Goal: Task Accomplishment & Management: Use online tool/utility

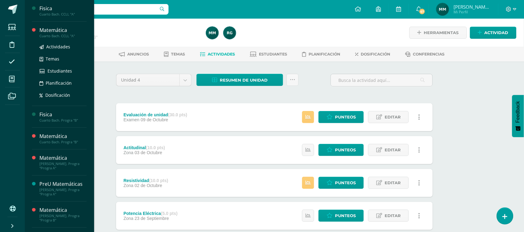
click at [69, 31] on div "Matemática" at bounding box center [62, 30] width 47 height 7
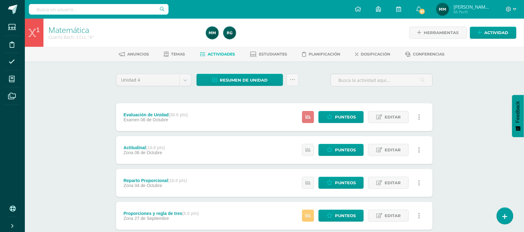
click at [307, 114] on link at bounding box center [308, 117] width 12 height 12
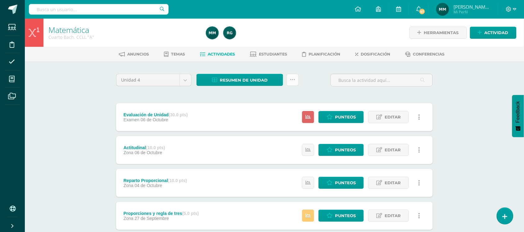
click at [290, 79] on icon at bounding box center [292, 79] width 5 height 5
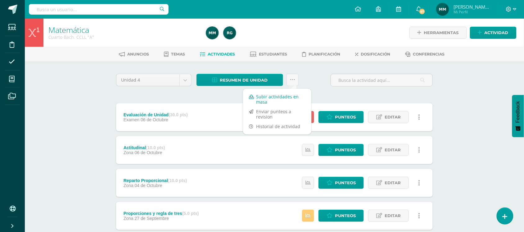
click at [274, 96] on link "Subir actividades en masa" at bounding box center [277, 99] width 68 height 15
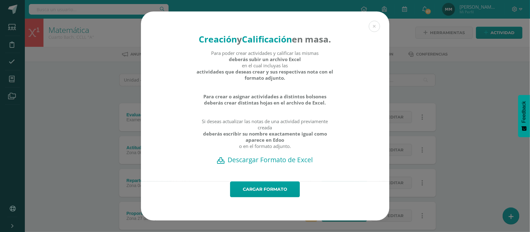
click at [265, 164] on h2 "Descargar Formato de Excel" at bounding box center [265, 159] width 226 height 9
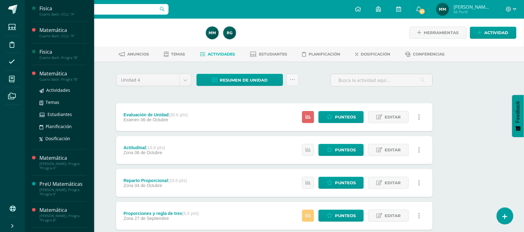
click at [53, 77] on div "Cuarto Bach. Progra "B"" at bounding box center [62, 79] width 47 height 4
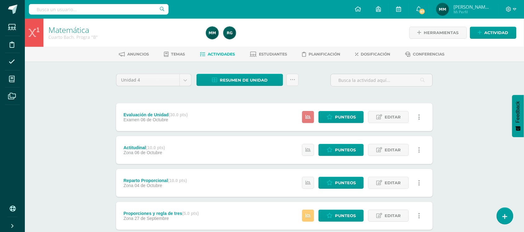
click at [307, 114] on icon at bounding box center [307, 116] width 5 height 5
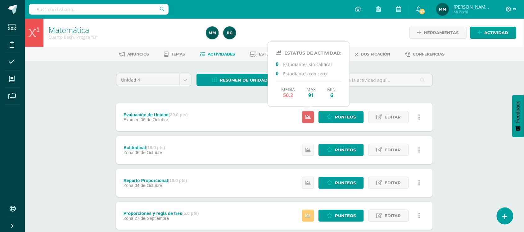
click at [249, 106] on div "Evaluación de Unidad (30.0 pts) Examen [DATE] Punteos Editar Historial de activ…" at bounding box center [274, 117] width 316 height 28
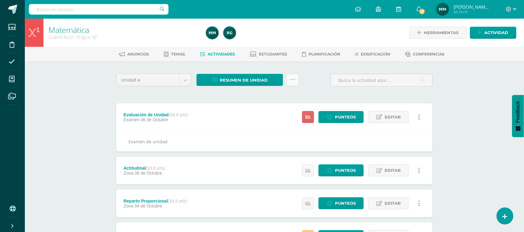
click at [292, 80] on icon at bounding box center [292, 79] width 5 height 5
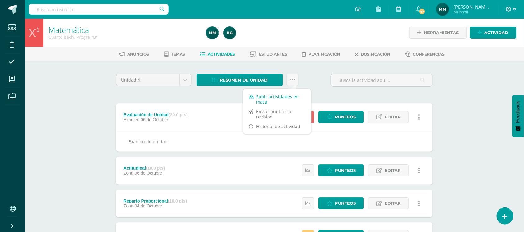
click at [273, 95] on link "Subir actividades en masa" at bounding box center [277, 99] width 68 height 15
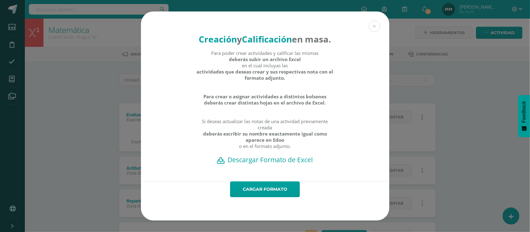
click at [268, 164] on h2 "Descargar Formato de Excel" at bounding box center [265, 159] width 226 height 9
click at [378, 21] on button at bounding box center [374, 26] width 11 height 11
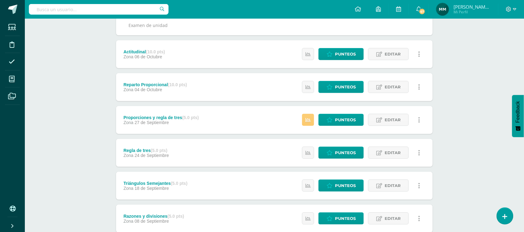
scroll to position [39, 0]
